Goal: Answer question/provide support: Share knowledge or assist other users

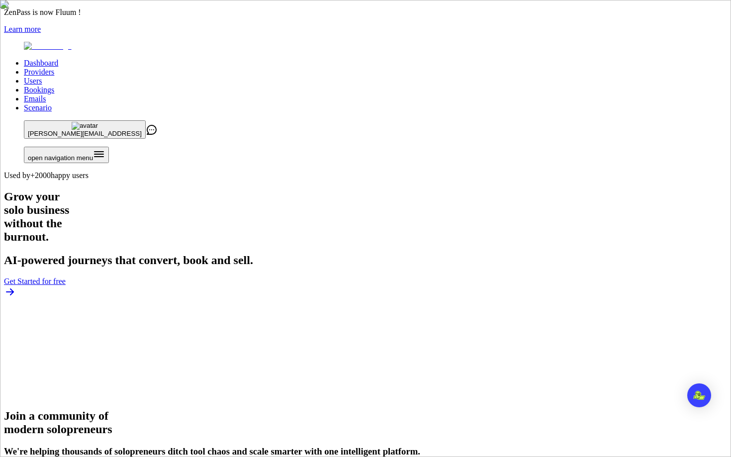
click at [42, 77] on link "Users" at bounding box center [33, 81] width 18 height 8
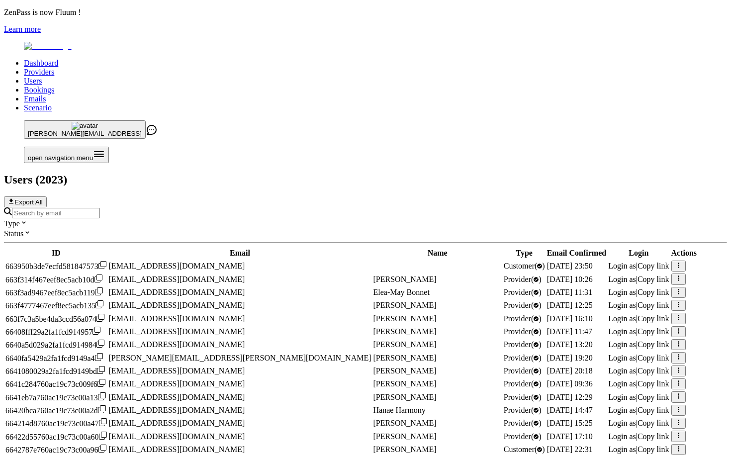
click at [100, 208] on input "Search by email" at bounding box center [56, 213] width 88 height 10
click at [361, 173] on div "Users ( 2023 ) Export All" at bounding box center [365, 190] width 723 height 34
click at [100, 208] on input "Search by email" at bounding box center [56, 213] width 88 height 10
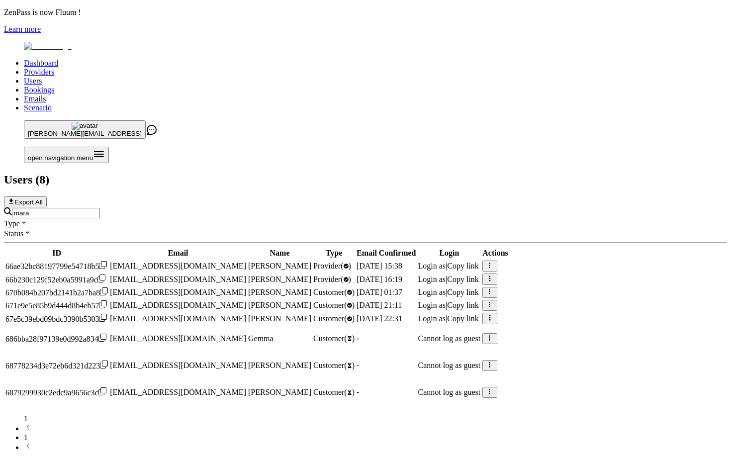
type input "mara"
click at [446, 262] on span "Login as" at bounding box center [432, 266] width 28 height 8
click at [608, 13] on div "ZenPass is now Fluum ! Learn more" at bounding box center [365, 21] width 723 height 26
